Goal: Navigation & Orientation: Find specific page/section

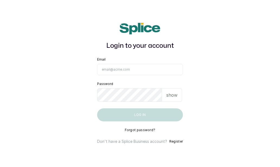
type input "[EMAIL_ADDRESS][DOMAIN_NAME]"
click at [167, 113] on button "Log in" at bounding box center [140, 114] width 86 height 13
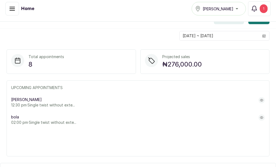
scroll to position [133, 0]
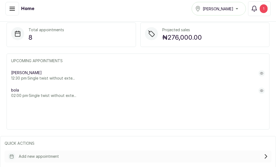
click at [11, 5] on button "button" at bounding box center [12, 9] width 14 height 14
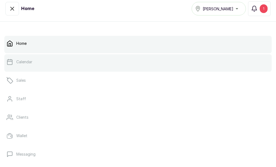
click at [33, 63] on link "Calendar" at bounding box center [137, 61] width 267 height 15
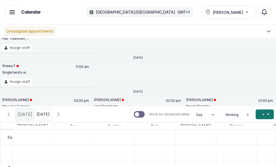
scroll to position [254, 0]
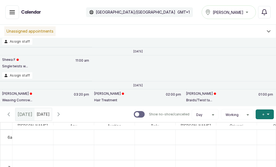
click at [30, 14] on h1 "Calendar" at bounding box center [31, 12] width 20 height 7
click at [12, 11] on icon "button" at bounding box center [12, 12] width 5 height 3
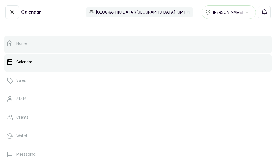
click at [28, 41] on link "Home" at bounding box center [137, 43] width 267 height 15
